Goal: Information Seeking & Learning: Learn about a topic

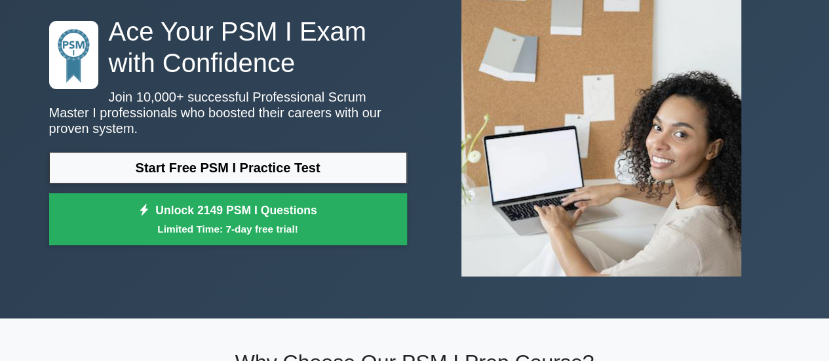
scroll to position [66, 0]
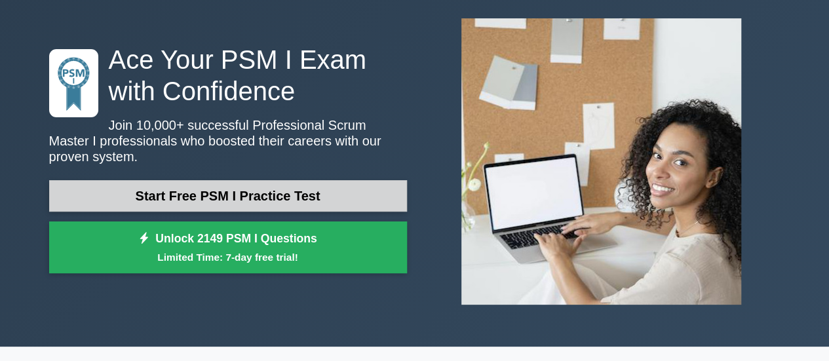
click at [295, 187] on link "Start Free PSM I Practice Test" at bounding box center [228, 195] width 358 height 31
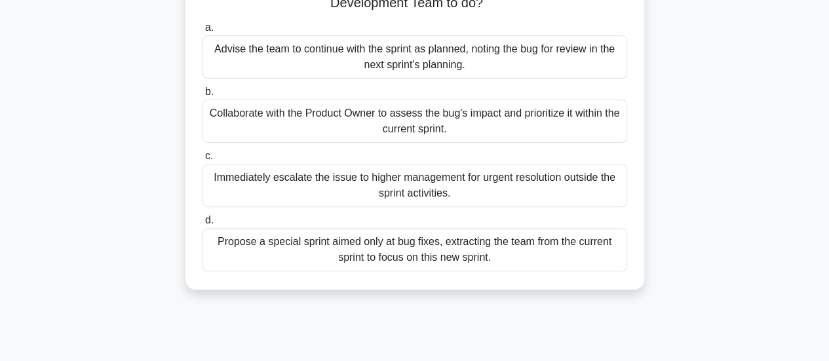
scroll to position [66, 0]
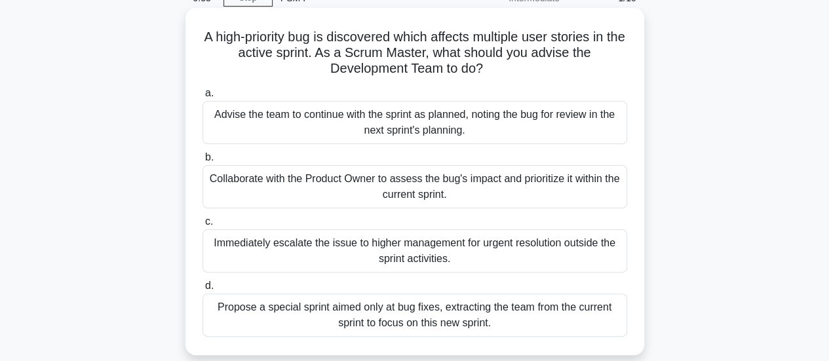
click at [292, 188] on div "Collaborate with the Product Owner to assess the bug's impact and prioritize it…" at bounding box center [415, 186] width 425 height 43
click at [203, 162] on input "b. Collaborate with the Product Owner to assess the bug's impact and prioritize…" at bounding box center [203, 157] width 0 height 9
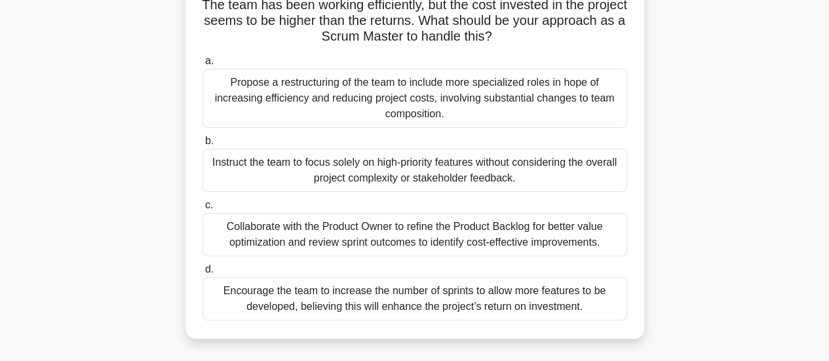
scroll to position [131, 0]
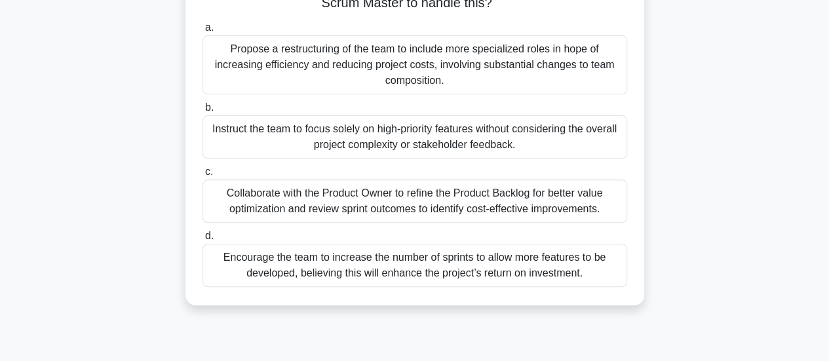
click at [291, 208] on div "Collaborate with the Product Owner to refine the Product Backlog for better val…" at bounding box center [415, 201] width 425 height 43
click at [203, 176] on input "c. Collaborate with the Product Owner to refine the Product Backlog for better …" at bounding box center [203, 172] width 0 height 9
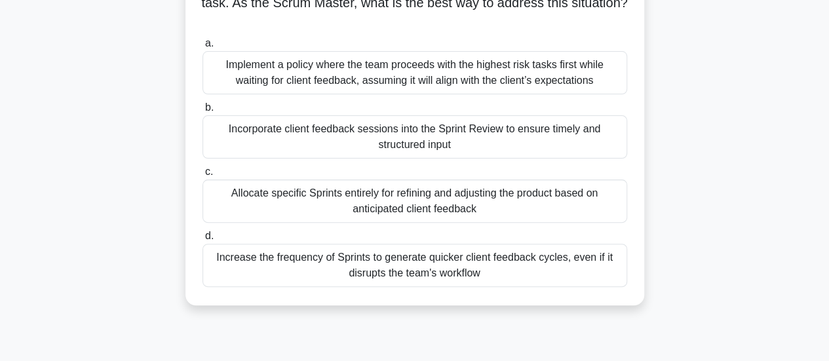
click at [337, 143] on div "Incorporate client feedback sessions into the Sprint Review to ensure timely an…" at bounding box center [415, 136] width 425 height 43
click at [203, 112] on input "b. Incorporate client feedback sessions into the Sprint Review to ensure timely…" at bounding box center [203, 108] width 0 height 9
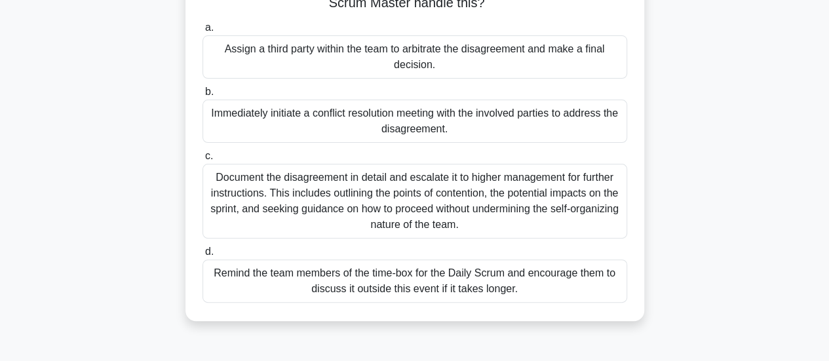
click at [296, 296] on div "Remind the team members of the time-box for the Daily Scrum and encourage them …" at bounding box center [415, 281] width 425 height 43
click at [203, 256] on input "d. Remind the team members of the time-box for the Daily Scrum and encourage th…" at bounding box center [203, 252] width 0 height 9
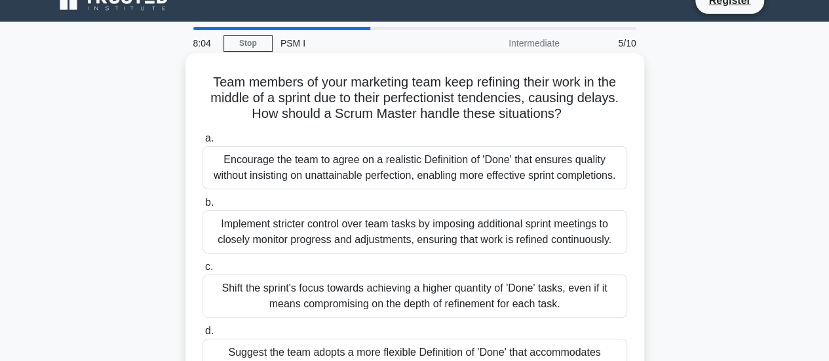
scroll to position [0, 0]
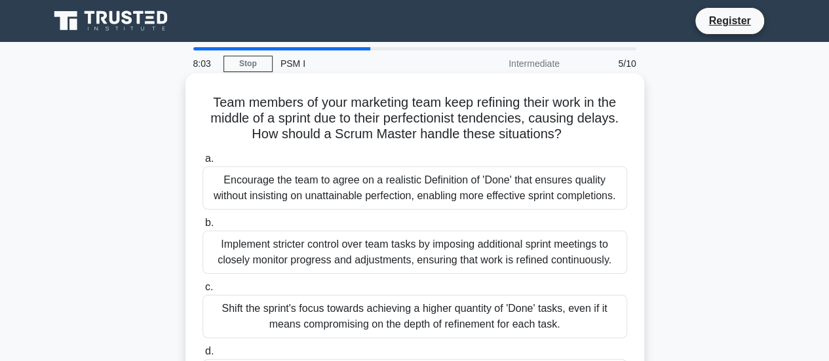
click at [307, 199] on div "Encourage the team to agree on a realistic Definition of 'Done' that ensures qu…" at bounding box center [415, 187] width 425 height 43
click at [203, 163] on input "a. Encourage the team to agree on a realistic Definition of 'Done' that ensures…" at bounding box center [203, 159] width 0 height 9
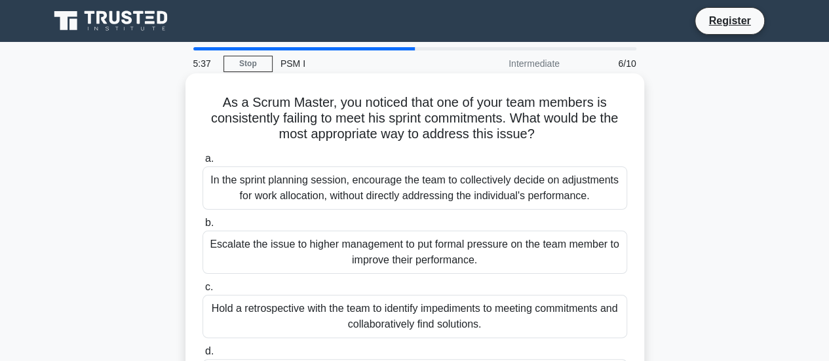
click at [222, 197] on div "In the sprint planning session, encourage the team to collectively decide on ad…" at bounding box center [415, 187] width 425 height 43
click at [203, 163] on input "a. In the sprint planning session, encourage the team to collectively decide on…" at bounding box center [203, 159] width 0 height 9
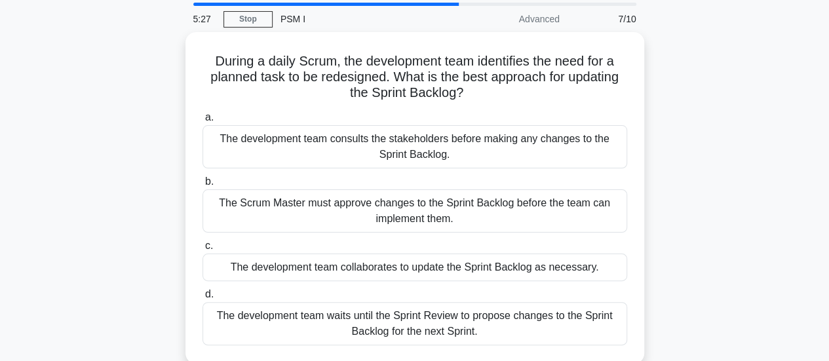
scroll to position [66, 0]
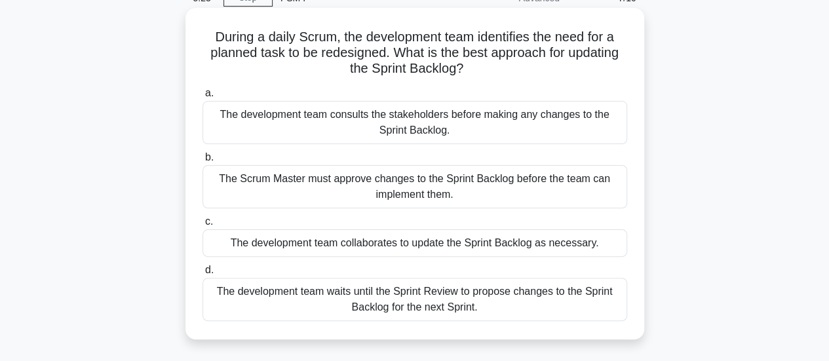
click at [232, 246] on div "The development team collaborates to update the Sprint Backlog as necessary." at bounding box center [415, 243] width 425 height 28
click at [203, 226] on input "c. The development team collaborates to update the Sprint Backlog as necessary." at bounding box center [203, 222] width 0 height 9
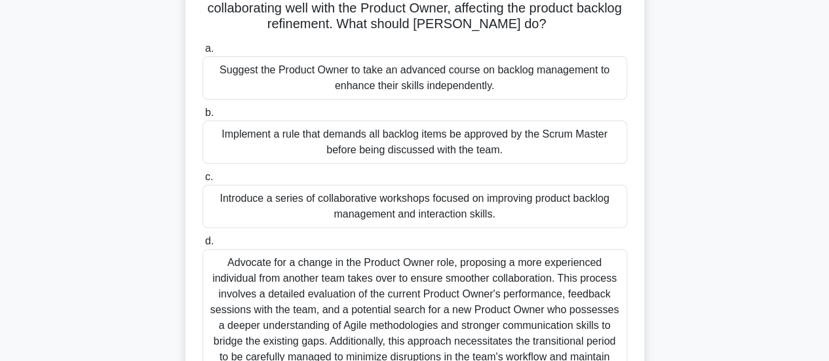
scroll to position [131, 0]
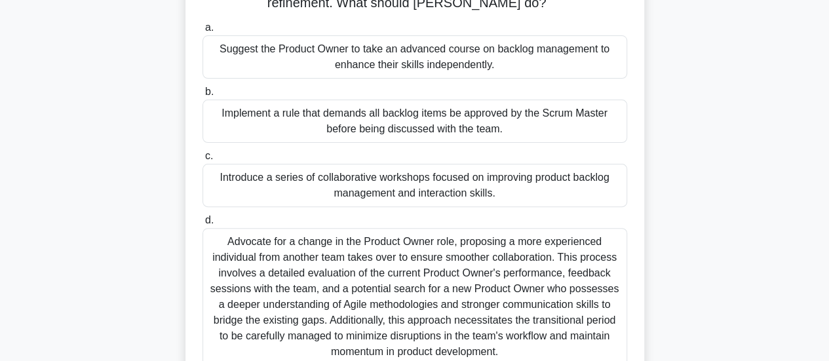
click at [258, 187] on div "Introduce a series of collaborative workshops focused on improving product back…" at bounding box center [415, 185] width 425 height 43
click at [203, 161] on input "c. Introduce a series of collaborative workshops focused on improving product b…" at bounding box center [203, 156] width 0 height 9
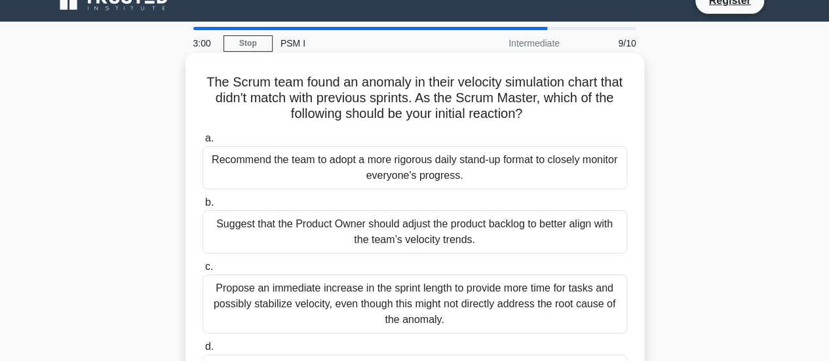
scroll to position [0, 0]
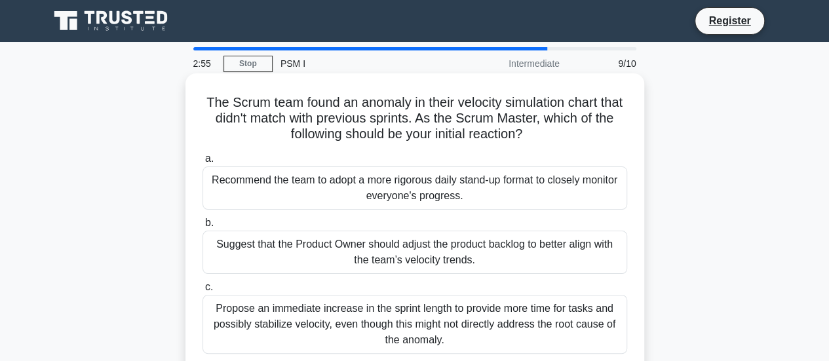
click at [255, 200] on div "Recommend the team to adopt a more rigorous daily stand-up format to closely mo…" at bounding box center [415, 187] width 425 height 43
click at [203, 163] on input "a. Recommend the team to adopt a more rigorous daily stand-up format to closely…" at bounding box center [203, 159] width 0 height 9
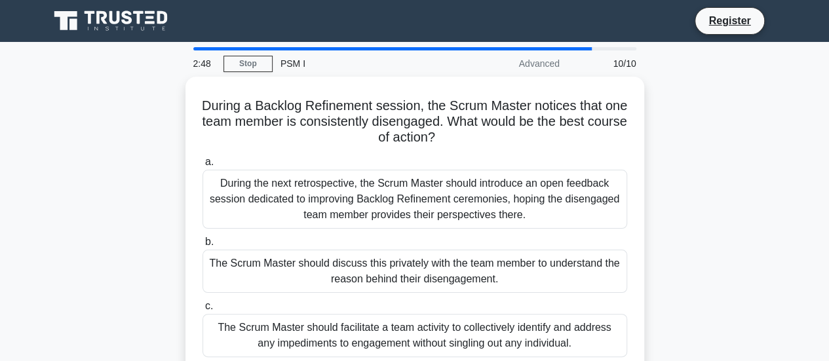
click at [255, 200] on div "During the next retrospective, the Scrum Master should introduce an open feedba…" at bounding box center [415, 199] width 425 height 59
click at [203, 166] on input "a. During the next retrospective, the Scrum Master should introduce an open fee…" at bounding box center [203, 162] width 0 height 9
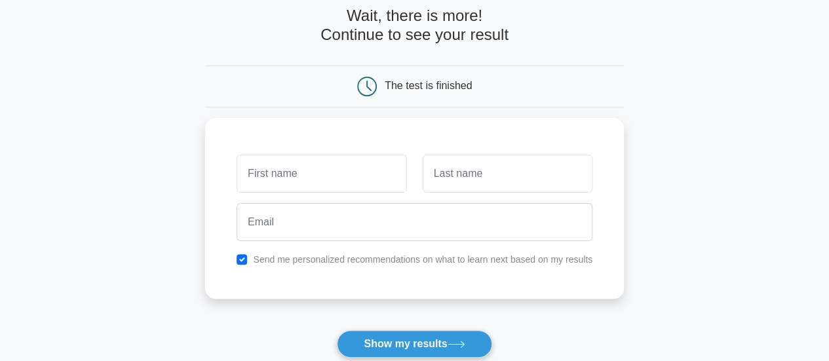
scroll to position [131, 0]
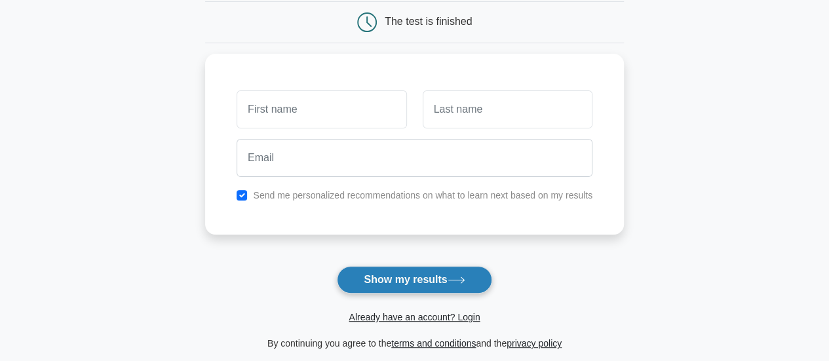
click at [383, 270] on button "Show my results" at bounding box center [414, 280] width 155 height 28
click at [243, 273] on form "Wait, there is more! Continue to see your result The test is finished and the" at bounding box center [414, 146] width 419 height 409
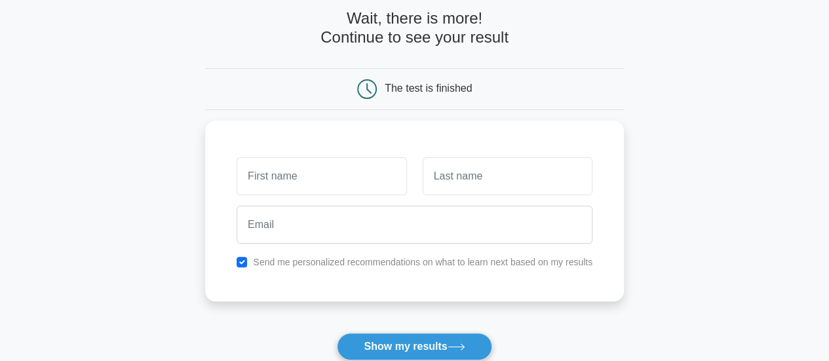
scroll to position [0, 0]
